Goal: Information Seeking & Learning: Compare options

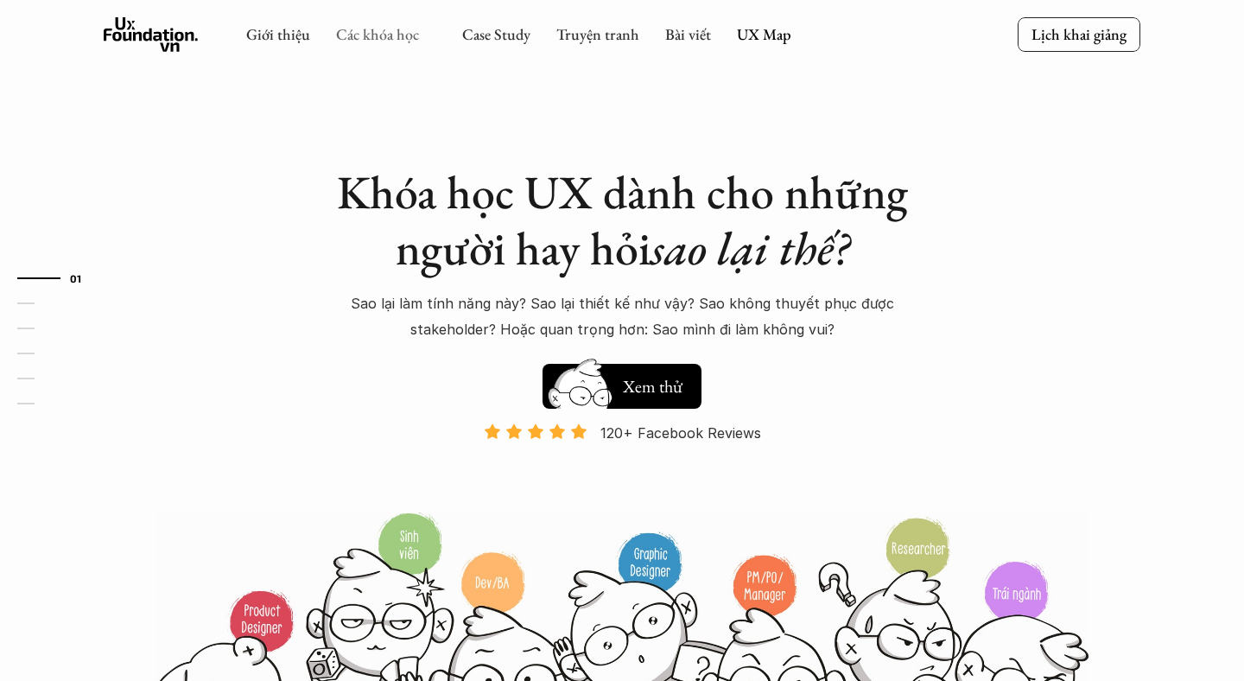
click at [375, 39] on link "Các khóa học" at bounding box center [377, 34] width 83 height 20
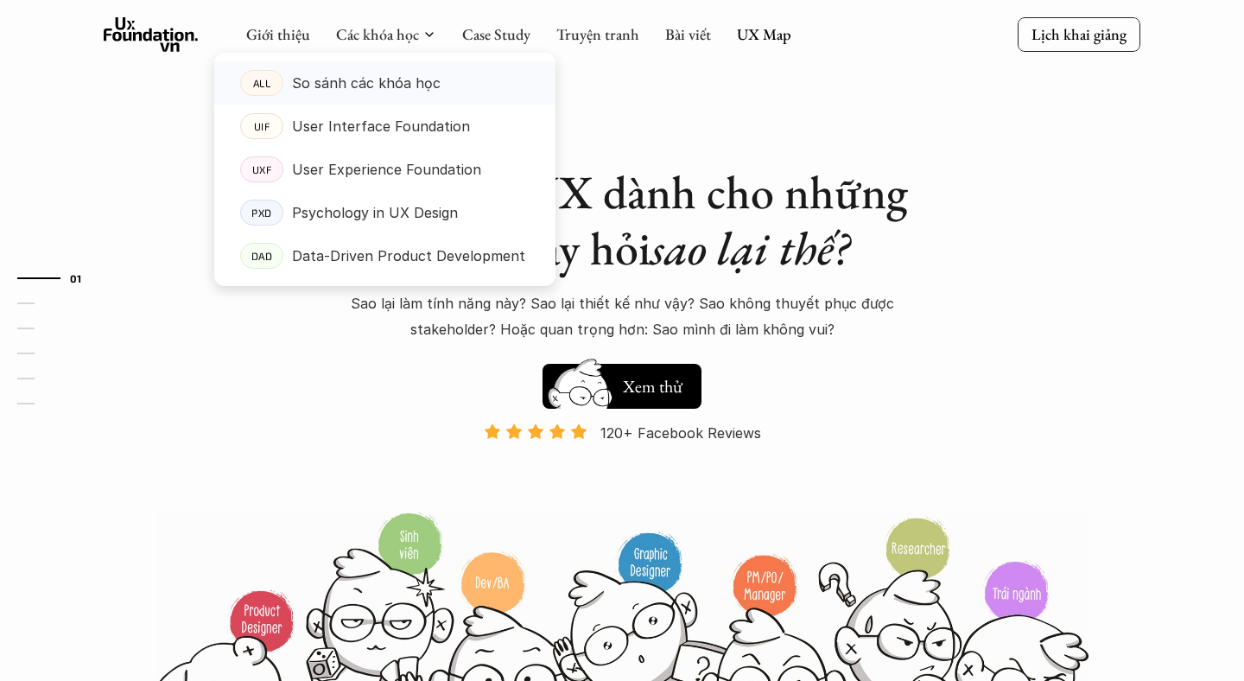
click at [402, 74] on p "So sánh các khóa học" at bounding box center [366, 83] width 149 height 26
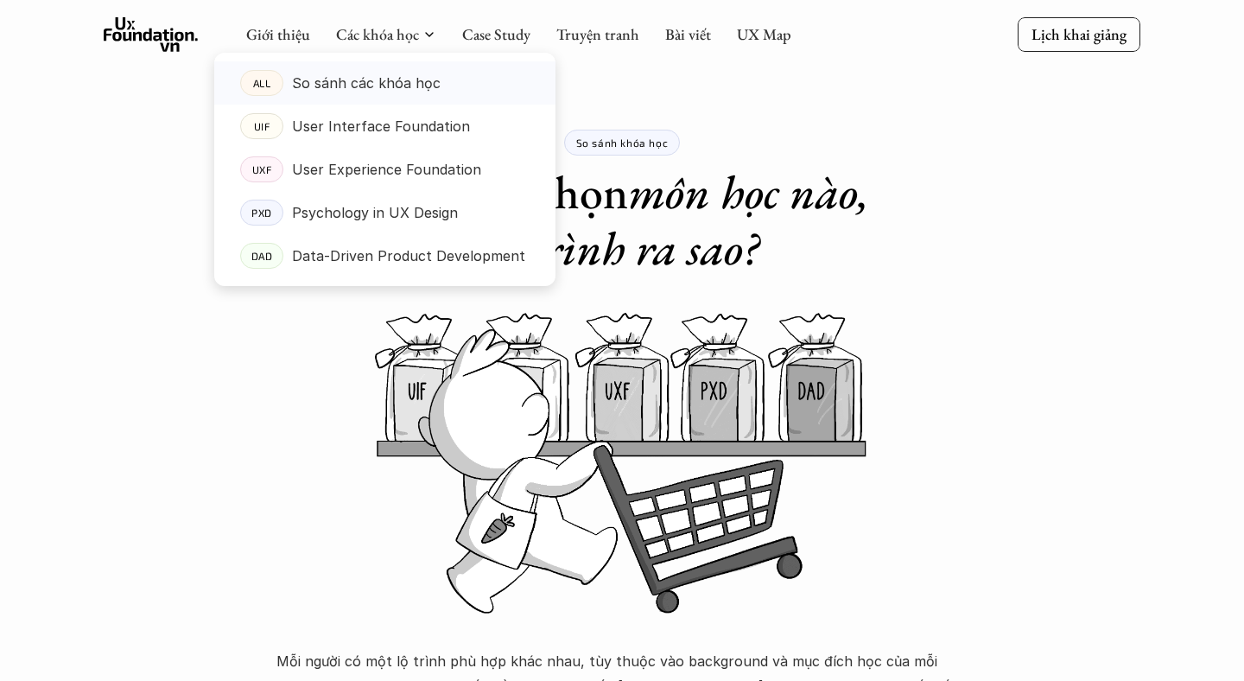
click at [409, 97] on link "ALL So sánh các khóa học" at bounding box center [384, 82] width 341 height 43
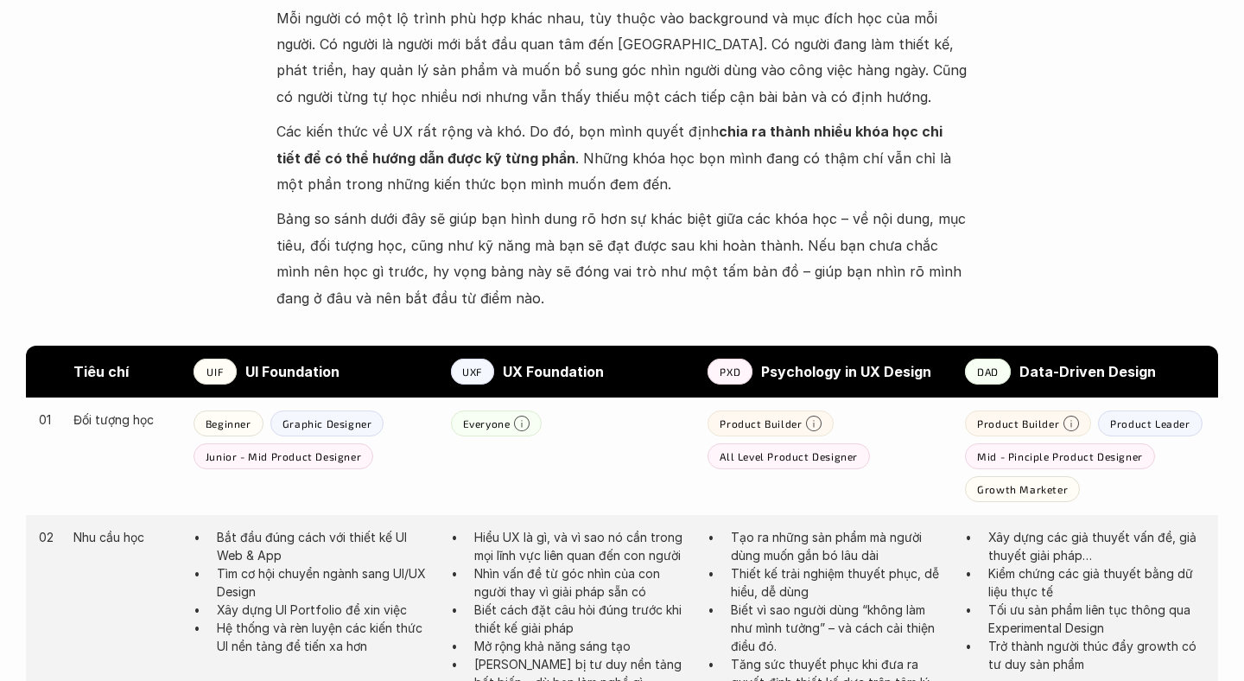
scroll to position [23, 0]
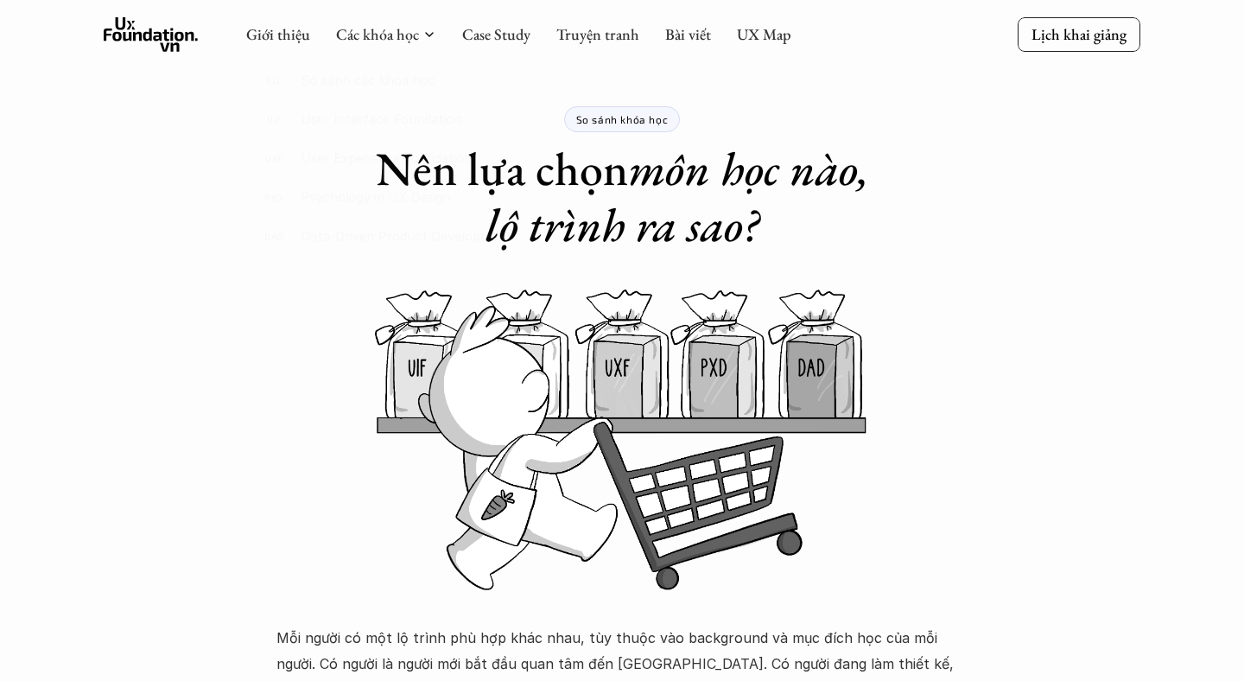
click at [422, 31] on icon at bounding box center [429, 35] width 14 height 14
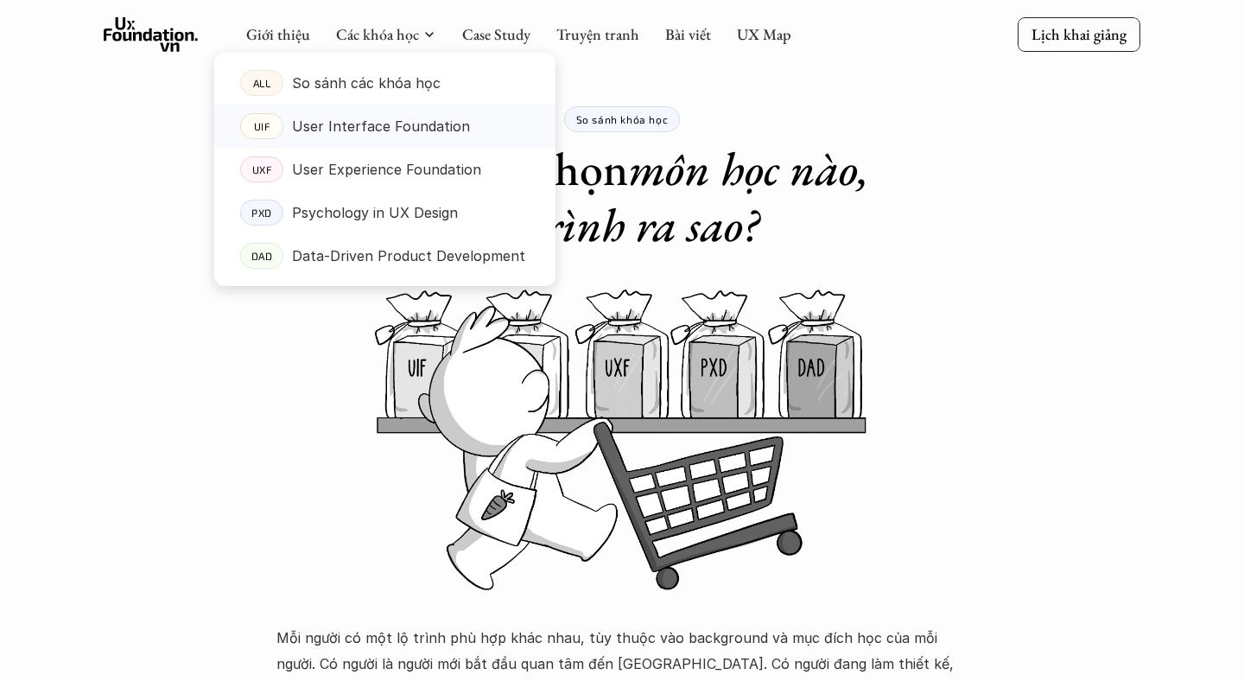
click at [385, 123] on p "User Interface Foundation" at bounding box center [381, 126] width 178 height 26
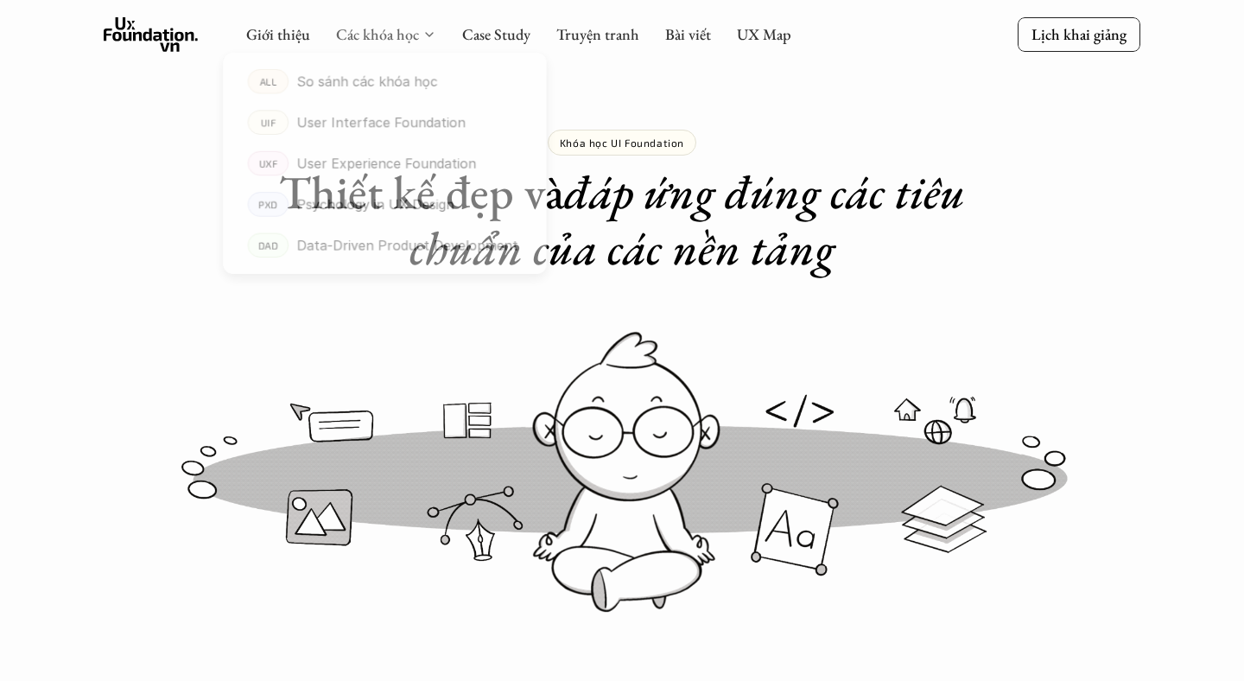
click at [377, 28] on link "Các khóa học" at bounding box center [377, 34] width 83 height 20
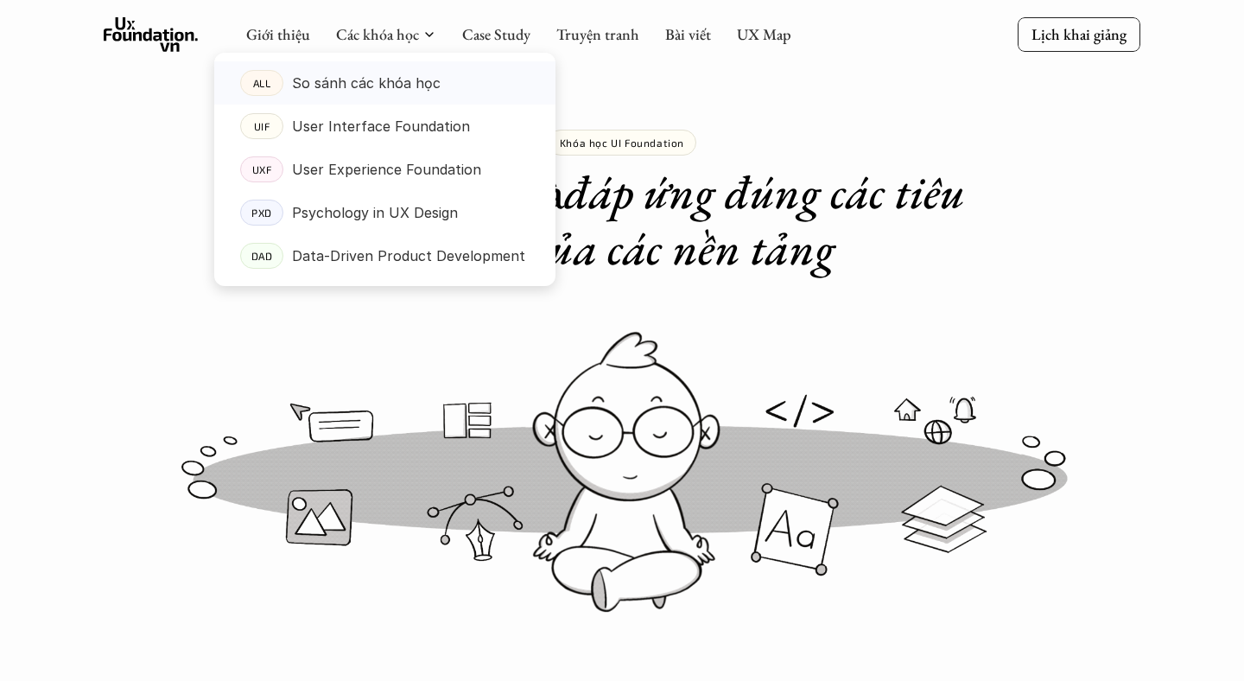
click at [395, 81] on p "So sánh các khóa học" at bounding box center [366, 83] width 149 height 26
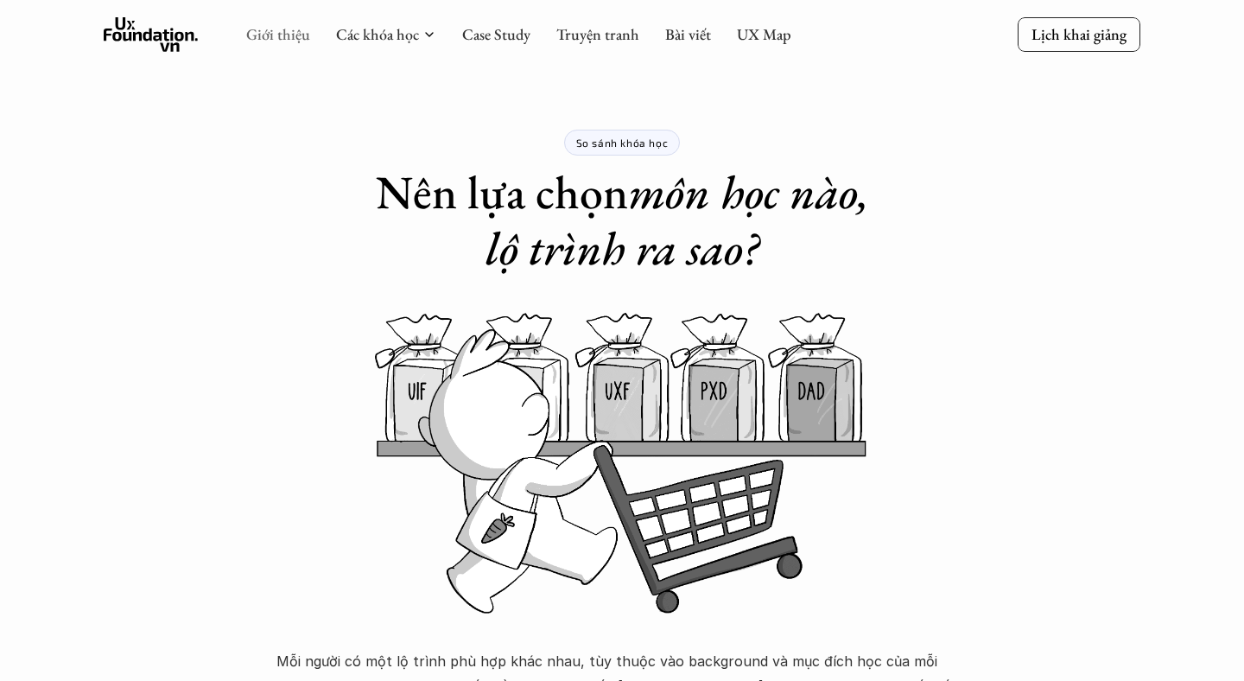
click at [269, 37] on link "Giới thiệu" at bounding box center [278, 34] width 64 height 20
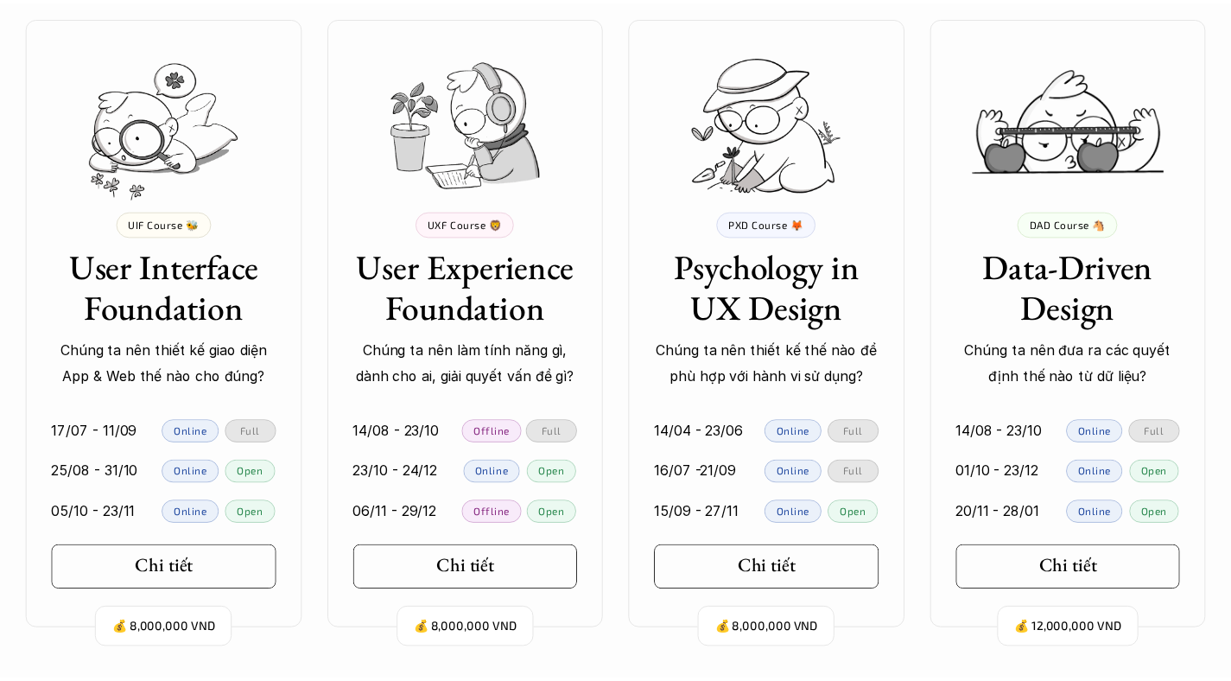
scroll to position [3550, 0]
